Goal: Information Seeking & Learning: Learn about a topic

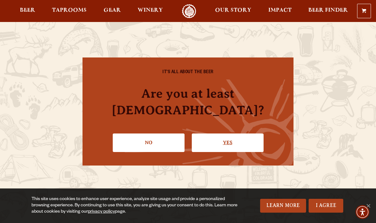
click at [242, 140] on link "Yes" at bounding box center [228, 143] width 72 height 18
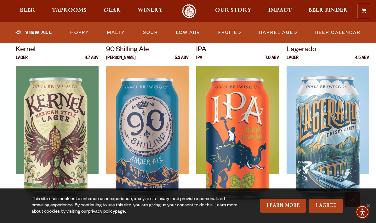
scroll to position [270, 0]
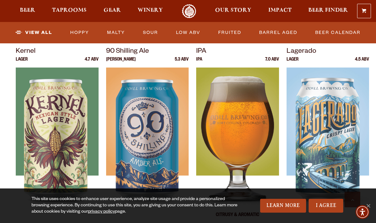
click at [248, 132] on img at bounding box center [237, 146] width 83 height 157
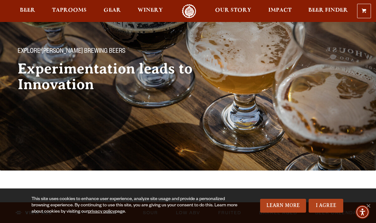
scroll to position [0, 0]
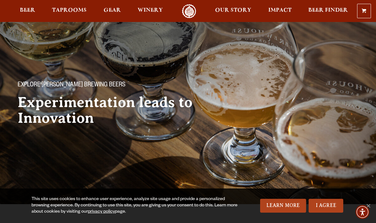
click at [369, 18] on link "0 Shopping Cart" at bounding box center [363, 11] width 13 height 14
click at [31, 11] on span "Beer" at bounding box center [27, 10] width 15 height 5
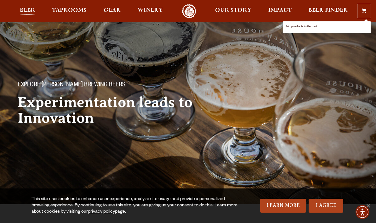
click at [34, 13] on span "Beer" at bounding box center [27, 10] width 15 height 5
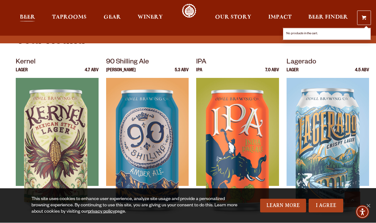
scroll to position [259, 0]
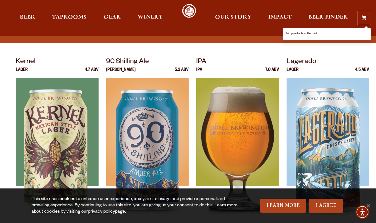
click at [258, 143] on img at bounding box center [237, 156] width 83 height 157
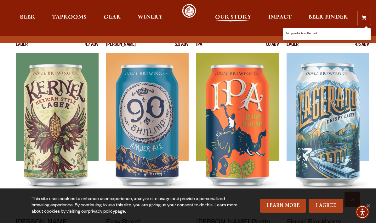
click at [235, 20] on span "Our Story" at bounding box center [233, 17] width 36 height 5
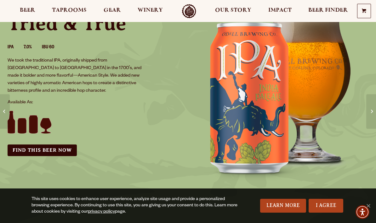
scroll to position [63, 0]
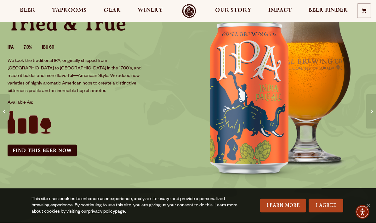
click at [265, 116] on img at bounding box center [282, 92] width 188 height 188
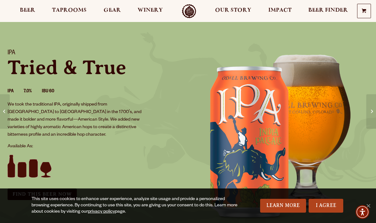
scroll to position [0, 0]
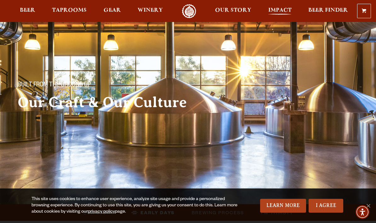
click at [284, 12] on span "Impact" at bounding box center [279, 10] width 23 height 5
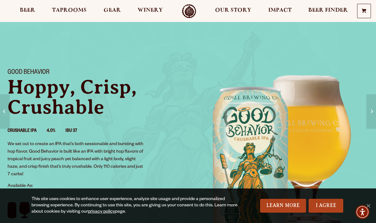
click at [285, 160] on img "can art background" at bounding box center [282, 155] width 188 height 188
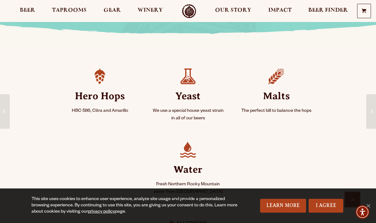
scroll to position [255, 0]
